Goal: Information Seeking & Learning: Learn about a topic

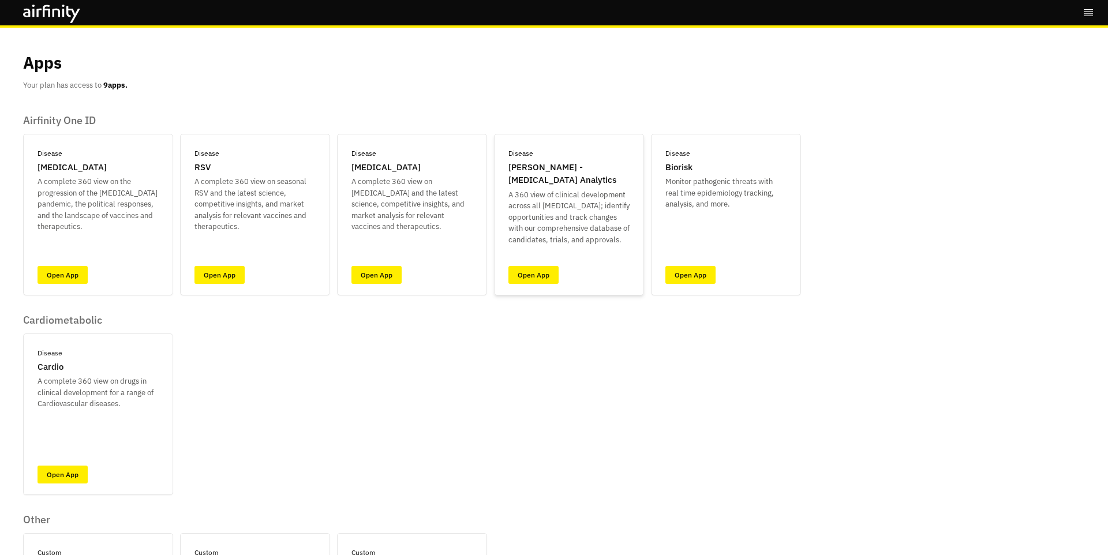
click at [533, 180] on p "IDA - Infectious Disease Analytics" at bounding box center [569, 174] width 121 height 26
click at [543, 267] on link "Open App" at bounding box center [534, 275] width 50 height 18
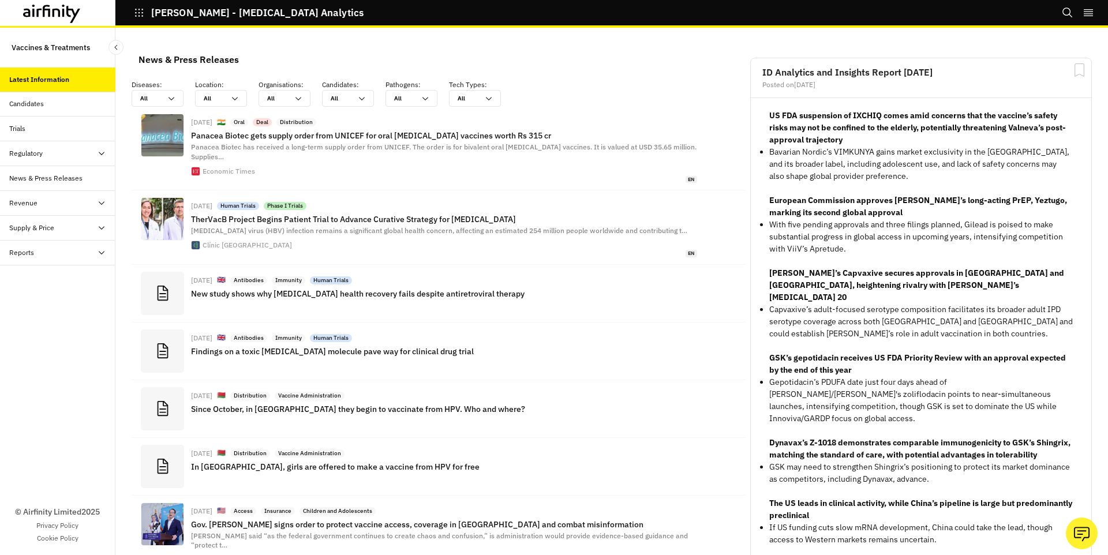
scroll to position [843, 338]
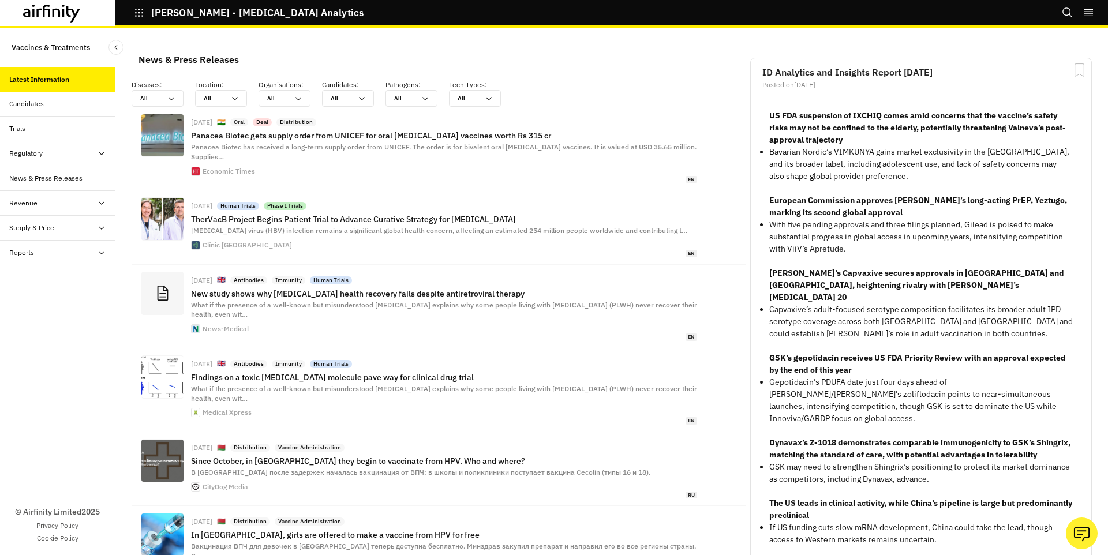
click at [58, 13] on icon at bounding box center [52, 14] width 58 height 18
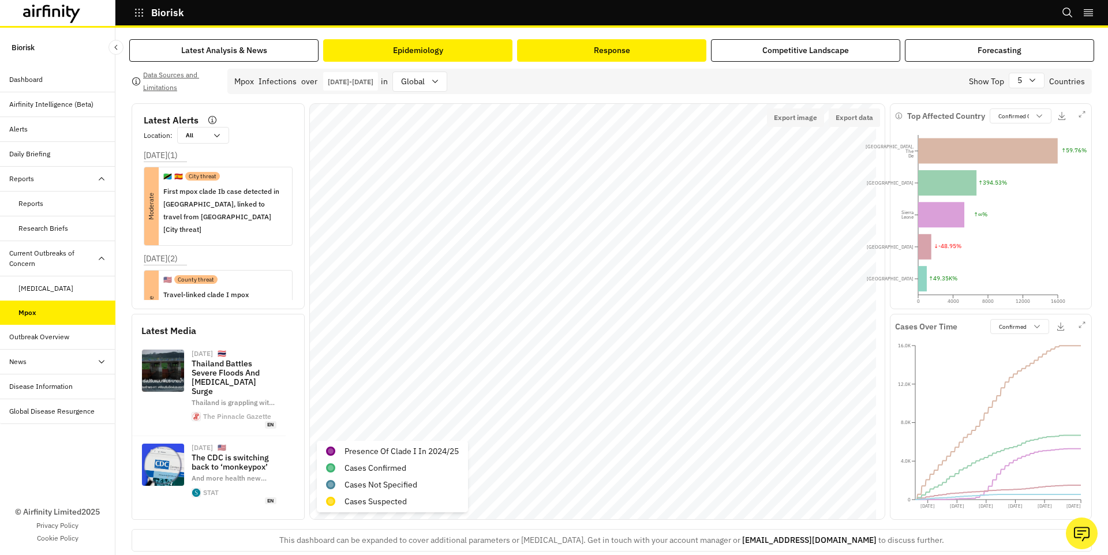
click at [598, 46] on div "Response" at bounding box center [612, 50] width 36 height 12
click at [374, 81] on p "Jan 1st 2025 - Oct 6th 2025" at bounding box center [351, 81] width 46 height 9
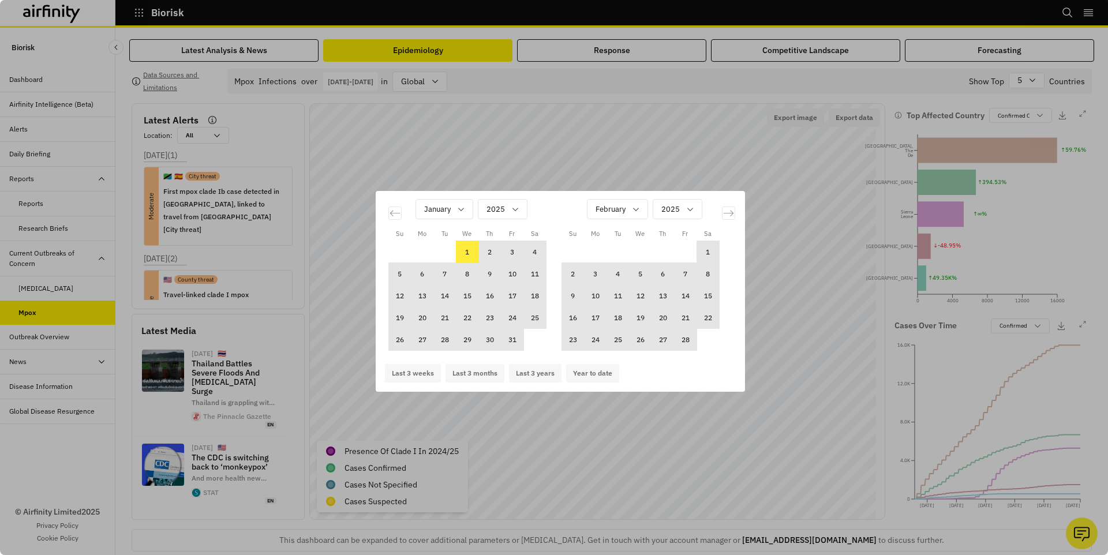
click at [304, 243] on div "Su Mo Tu We Th Fr Sa Su Mo Tu We Th Fr Sa December 2024 1 2 3 4 5 6 7 8 9 10 11…" at bounding box center [554, 277] width 1108 height 555
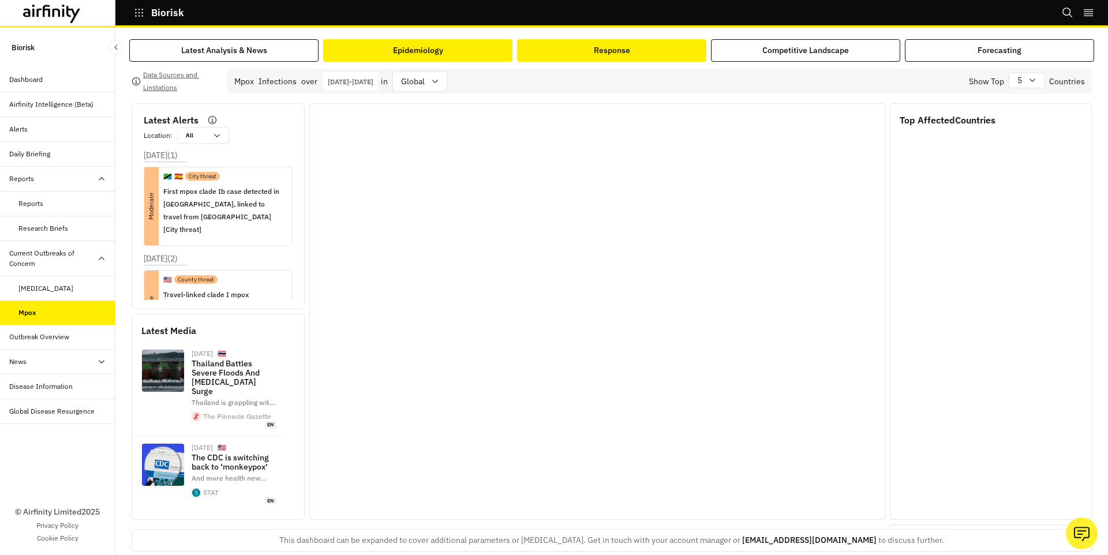
click at [683, 54] on button "Response" at bounding box center [611, 50] width 189 height 23
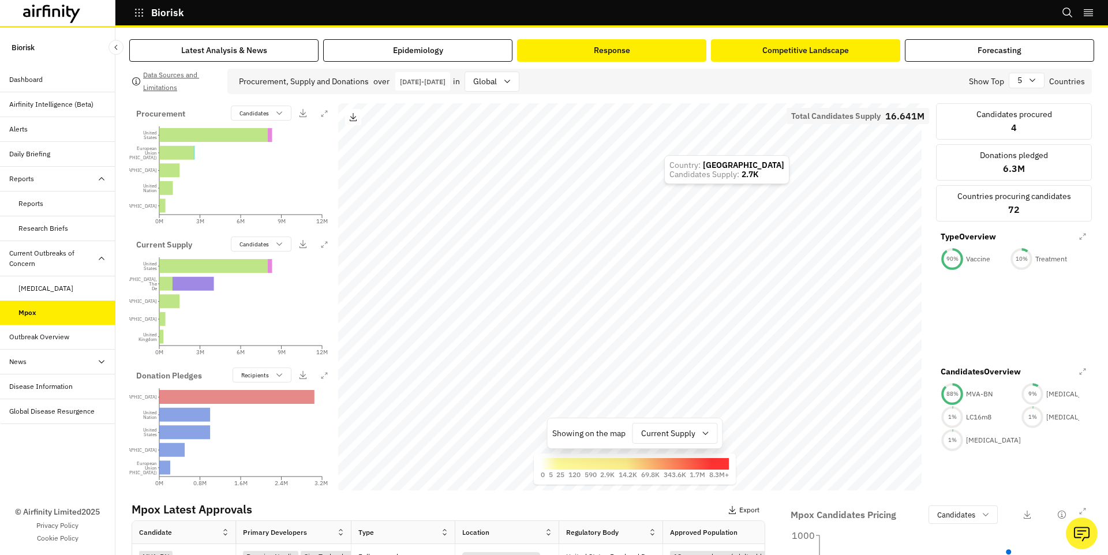
click at [763, 53] on div "Competitive Landscape" at bounding box center [806, 50] width 87 height 12
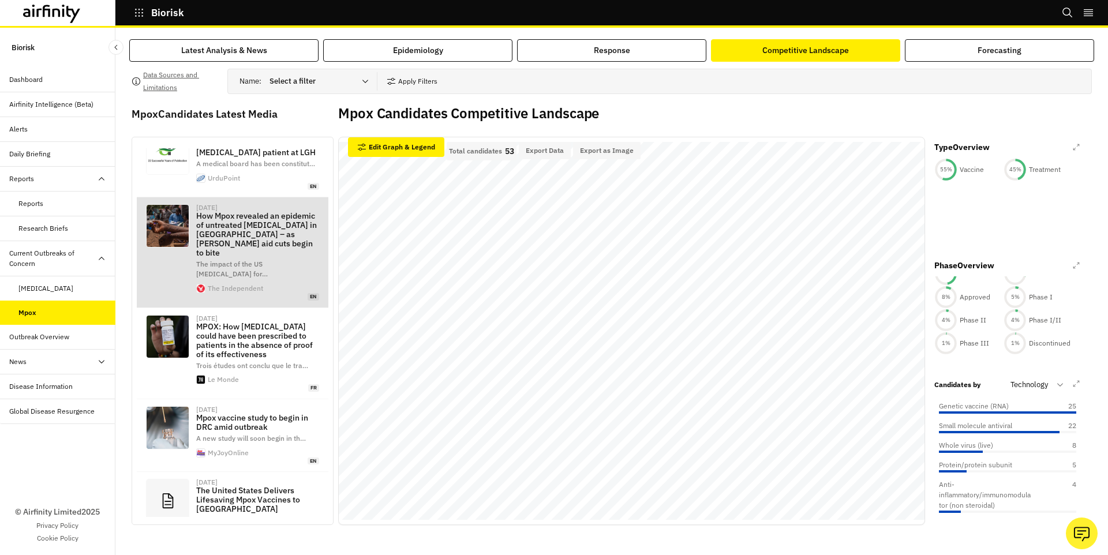
scroll to position [6, 0]
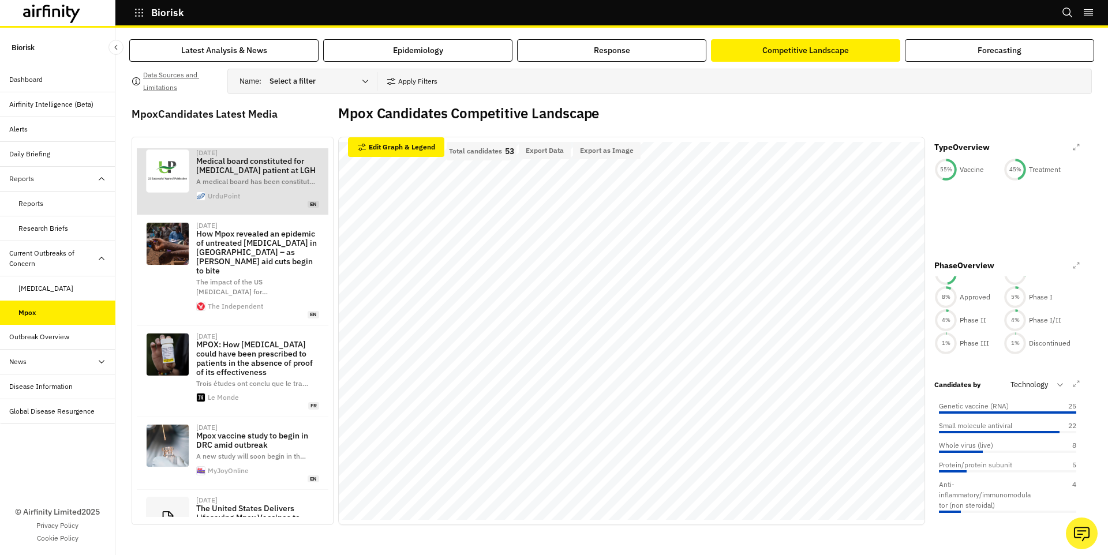
click at [261, 156] on p "Medical board constituted for monkeypox patient at LGH" at bounding box center [257, 165] width 123 height 18
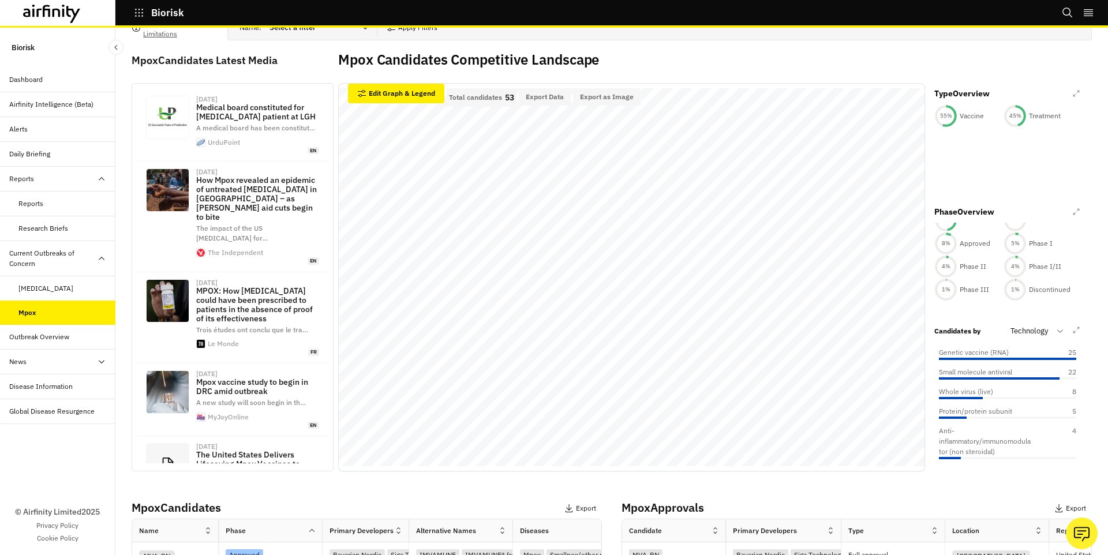
scroll to position [55, 0]
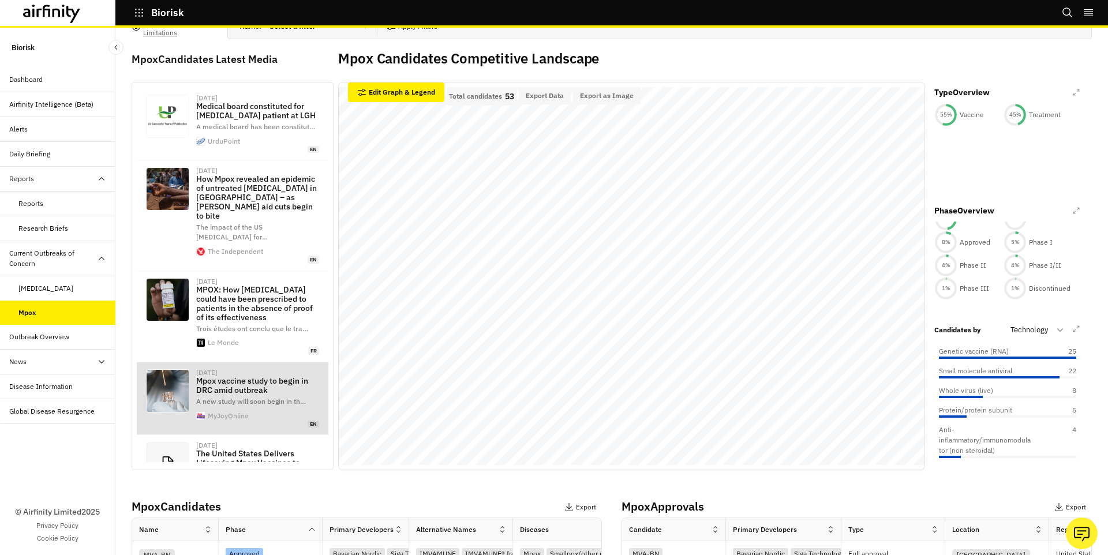
click at [247, 378] on p "Mpox vaccine study to begin in DRC amid outbreak" at bounding box center [257, 385] width 123 height 18
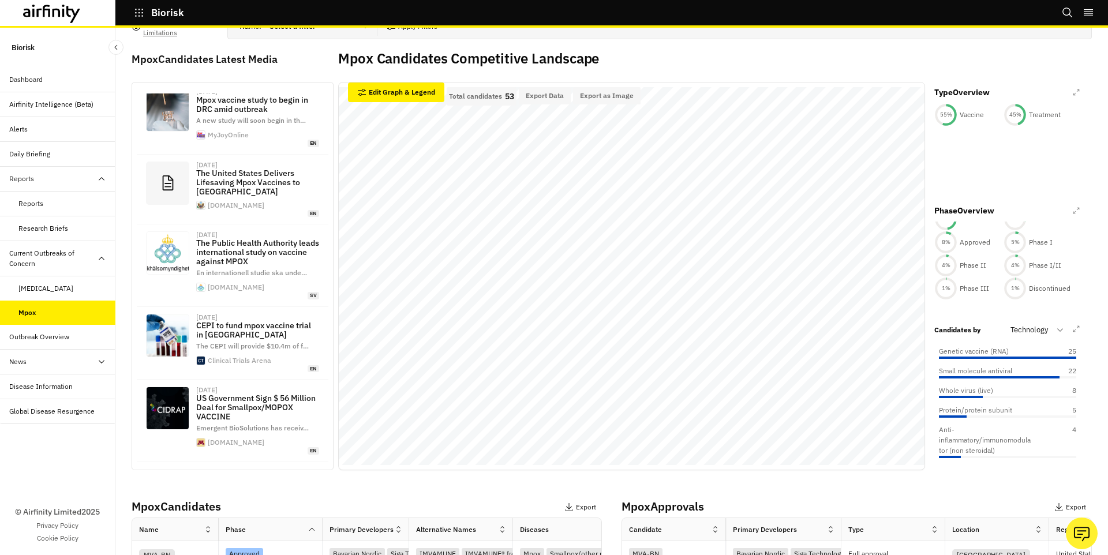
scroll to position [283, 0]
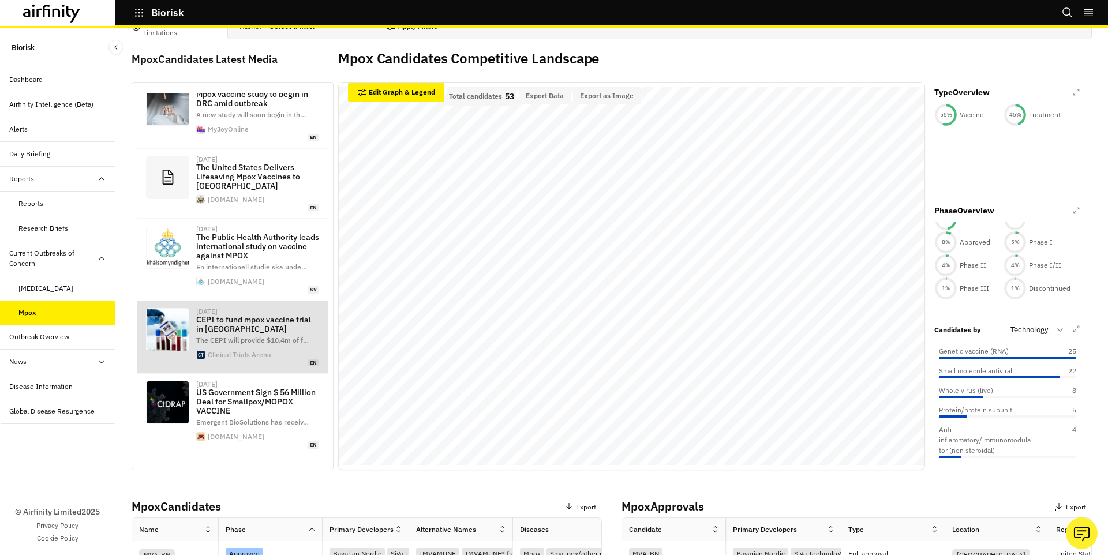
click at [264, 331] on p "CEPI to fund mpox vaccine trial in Democratic Republic of the Congo" at bounding box center [257, 324] width 123 height 18
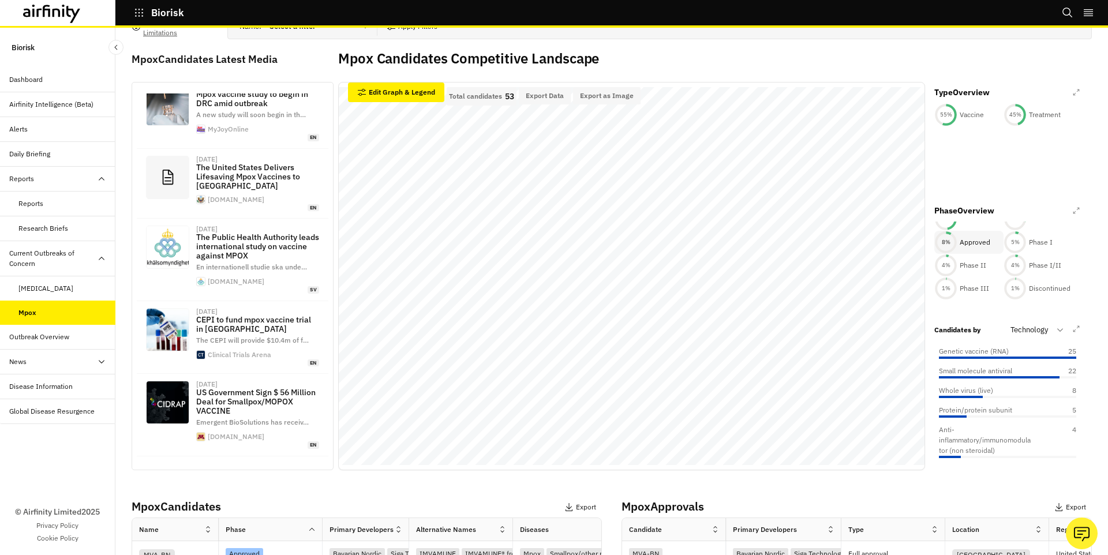
click at [951, 249] on circle at bounding box center [946, 243] width 20 height 20
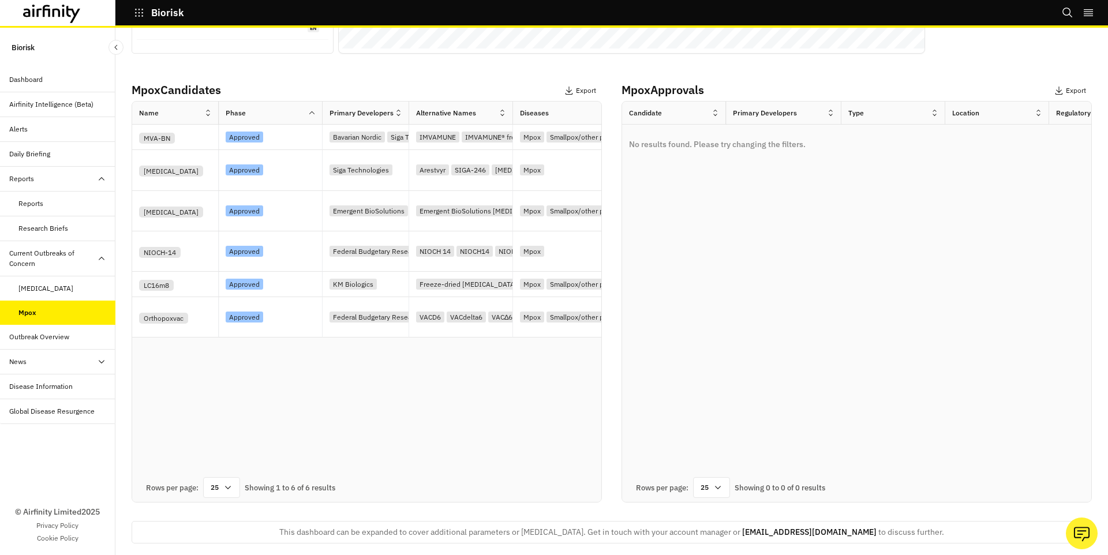
scroll to position [0, 0]
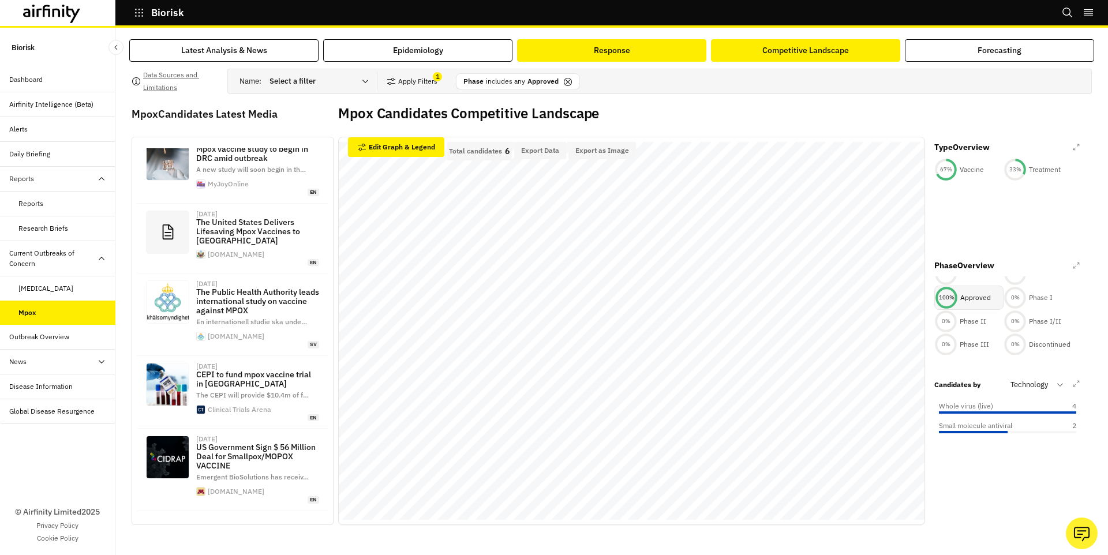
click at [570, 55] on button "Response" at bounding box center [611, 50] width 189 height 23
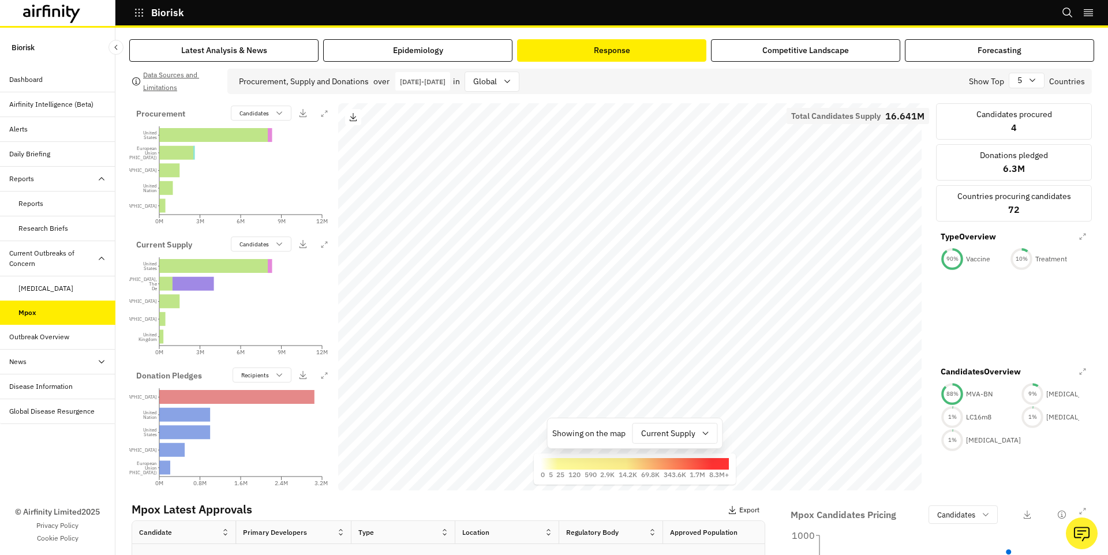
click at [419, 64] on div "Data Sources and Limitations Procurement, Supply and Donations over Dec 6th 202…" at bounding box center [611, 446] width 965 height 768
click at [417, 62] on div "Data Sources and Limitations Procurement, Supply and Donations over Dec 6th 202…" at bounding box center [611, 446] width 965 height 768
click at [410, 45] on div "Epidemiology" at bounding box center [418, 50] width 50 height 12
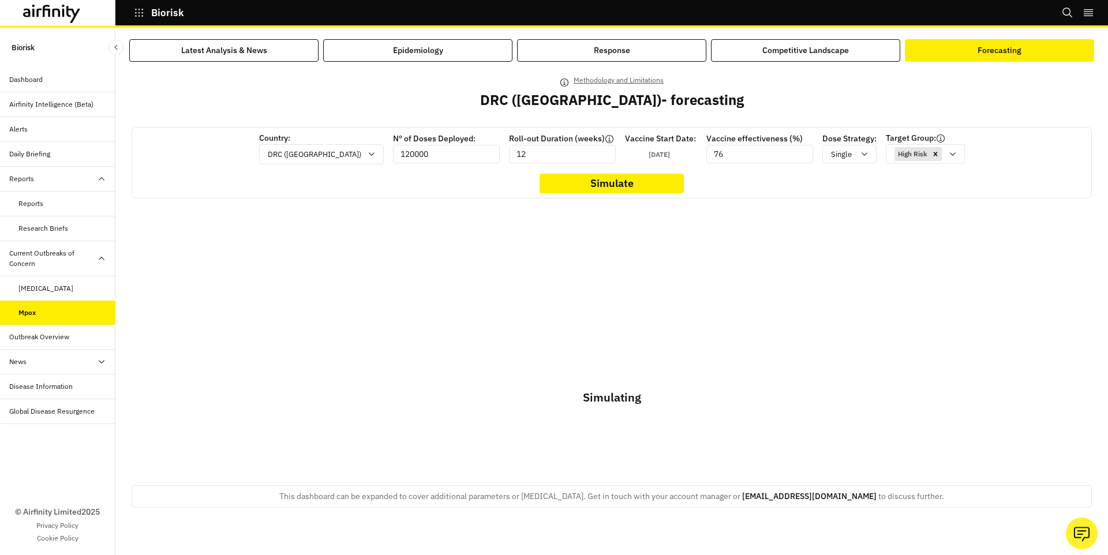
click at [987, 58] on button "Forecasting" at bounding box center [999, 50] width 189 height 23
